Goal: Transaction & Acquisition: Book appointment/travel/reservation

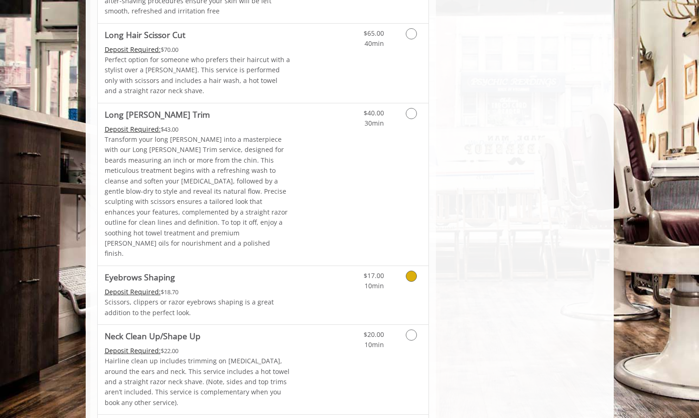
scroll to position [1343, 0]
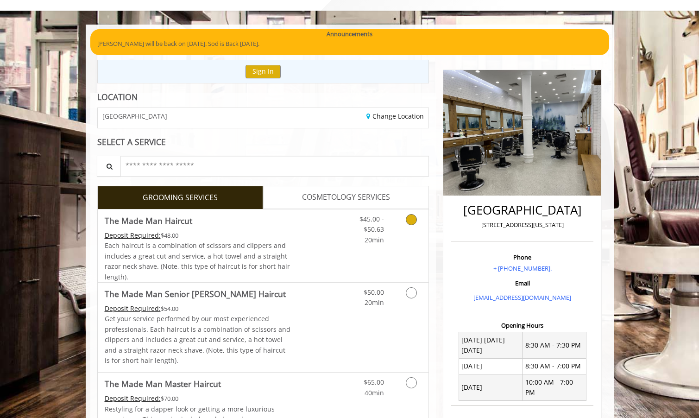
click at [405, 218] on link "Grooming services" at bounding box center [410, 227] width 24 height 36
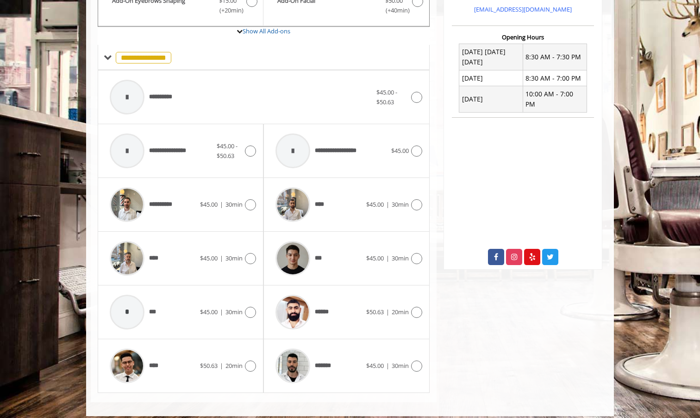
scroll to position [342, 0]
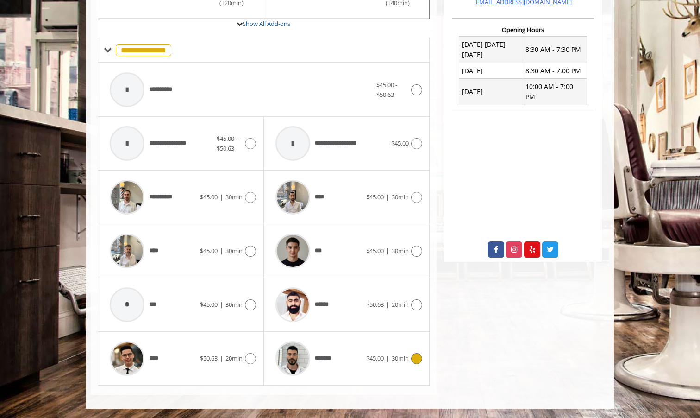
click at [393, 353] on div "$45.00 | 30min" at bounding box center [394, 358] width 56 height 11
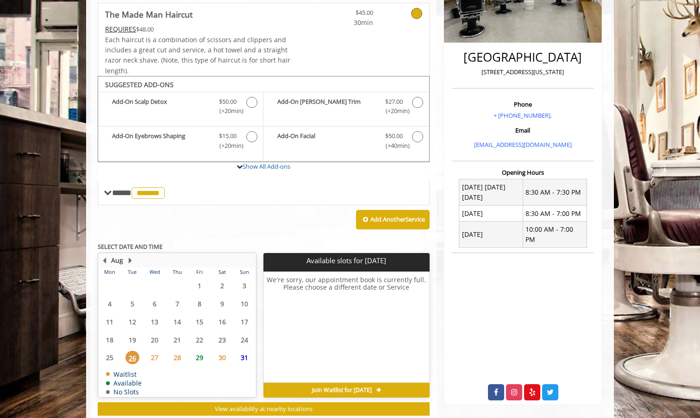
scroll to position [225, 0]
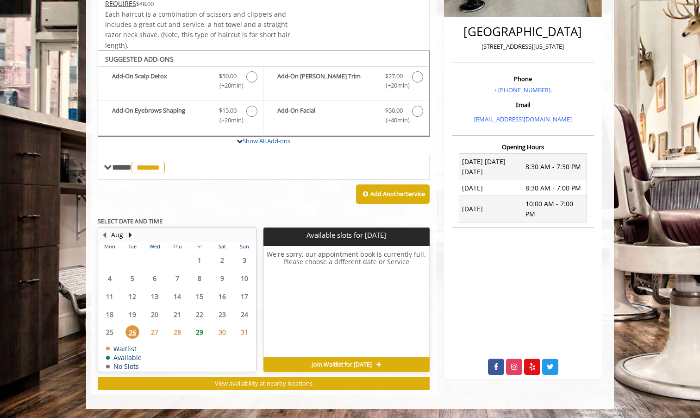
click at [195, 332] on span "29" at bounding box center [200, 331] width 14 height 13
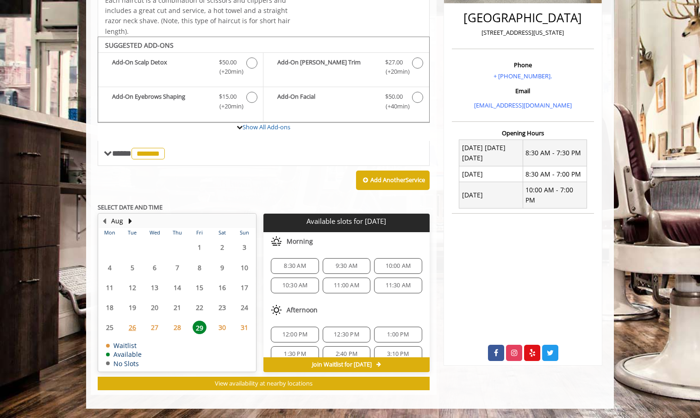
click at [175, 329] on span "28" at bounding box center [177, 326] width 14 height 13
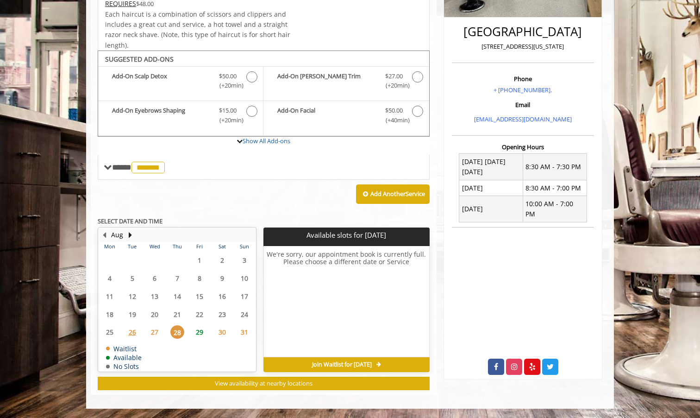
click at [161, 329] on span "27" at bounding box center [155, 331] width 14 height 13
click at [131, 336] on span "26" at bounding box center [132, 331] width 14 height 13
click at [152, 330] on span "27" at bounding box center [155, 331] width 14 height 13
click at [204, 333] on span "29" at bounding box center [200, 331] width 14 height 13
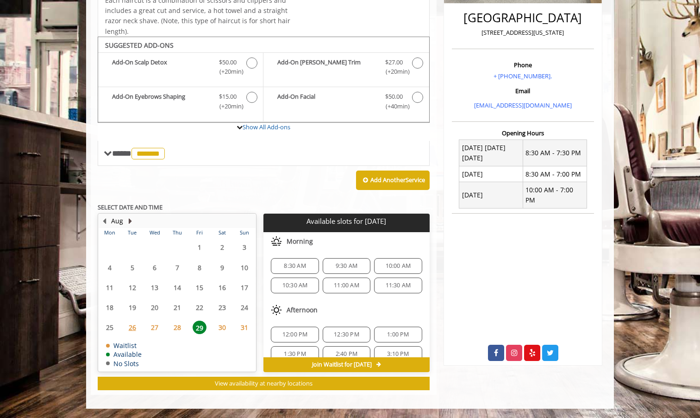
click at [131, 221] on button "Next Month" at bounding box center [129, 221] width 7 height 10
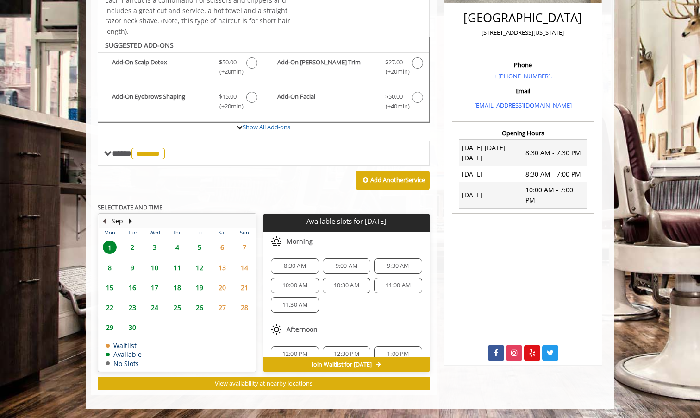
click at [104, 222] on button "Previous Month" at bounding box center [103, 221] width 7 height 10
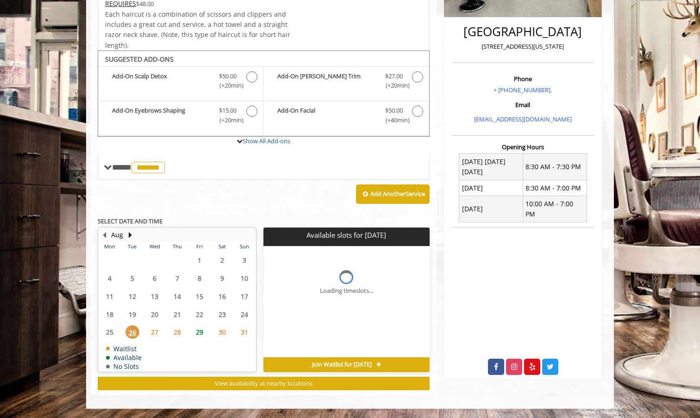
scroll to position [225, 0]
click at [197, 332] on span "29" at bounding box center [200, 331] width 14 height 13
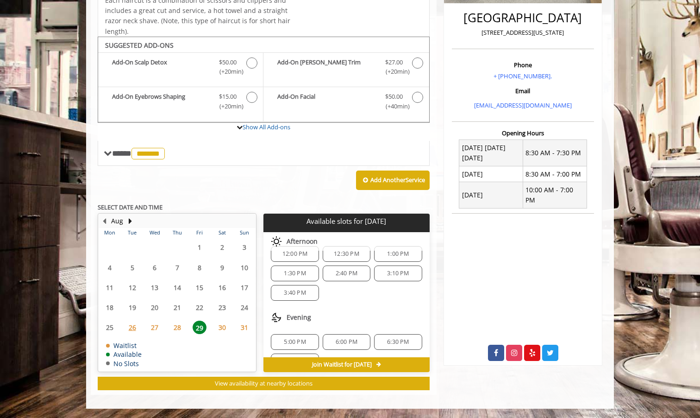
scroll to position [93, 0]
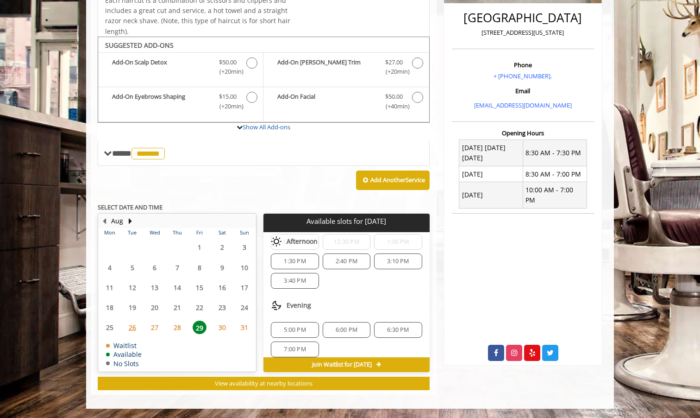
click at [301, 330] on span "5:00 PM" at bounding box center [295, 329] width 22 height 7
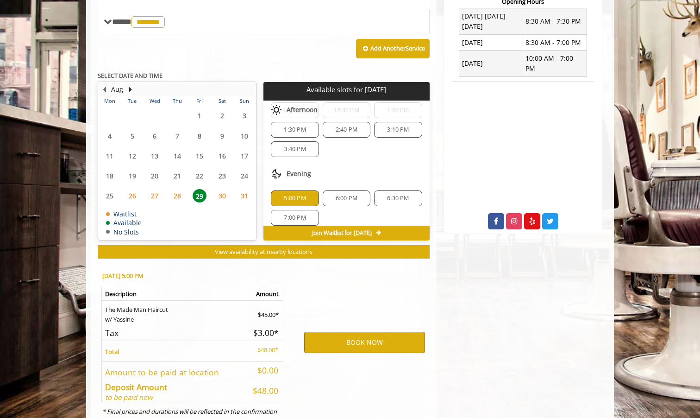
scroll to position [406, 0]
